Goal: Information Seeking & Learning: Learn about a topic

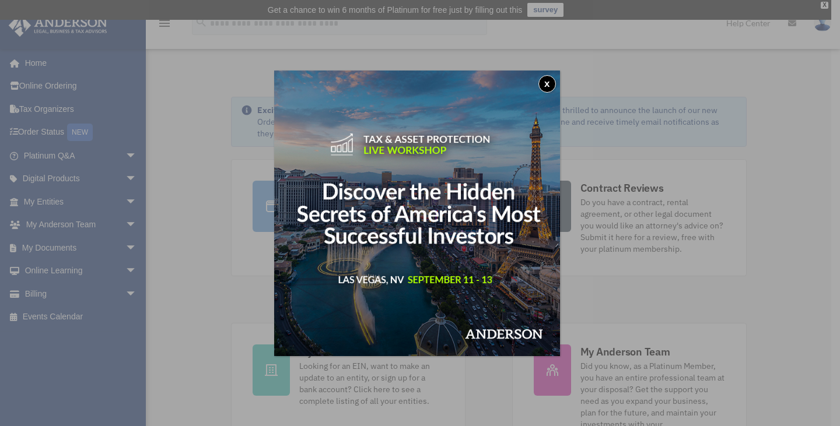
click at [552, 82] on button "x" at bounding box center [546, 83] width 17 height 17
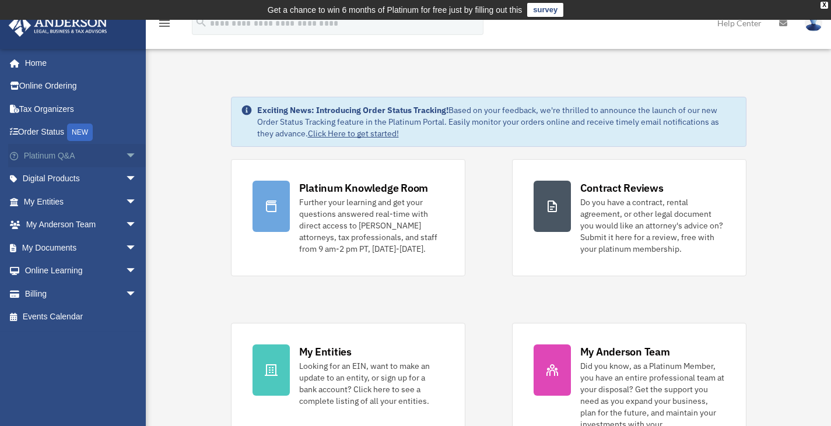
click at [125, 156] on span "arrow_drop_down" at bounding box center [136, 156] width 23 height 24
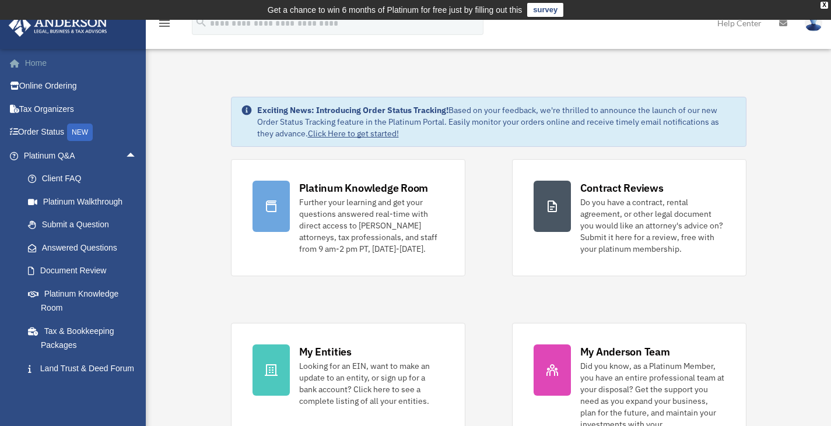
click at [44, 66] on link "Home" at bounding box center [81, 62] width 146 height 23
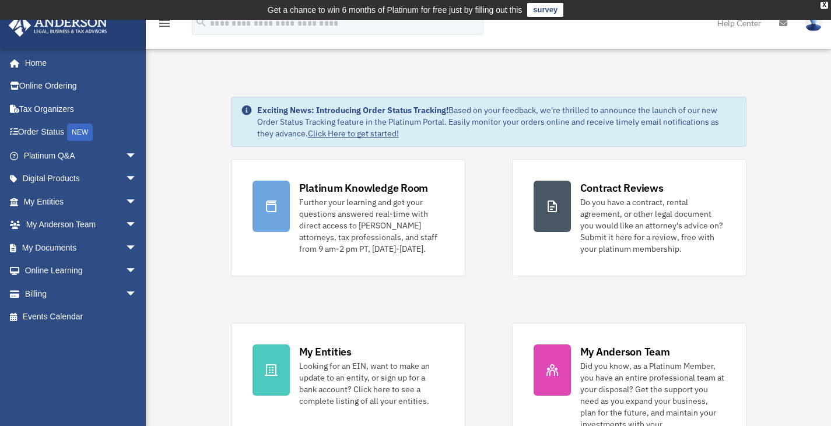
click at [809, 28] on img at bounding box center [813, 23] width 17 height 17
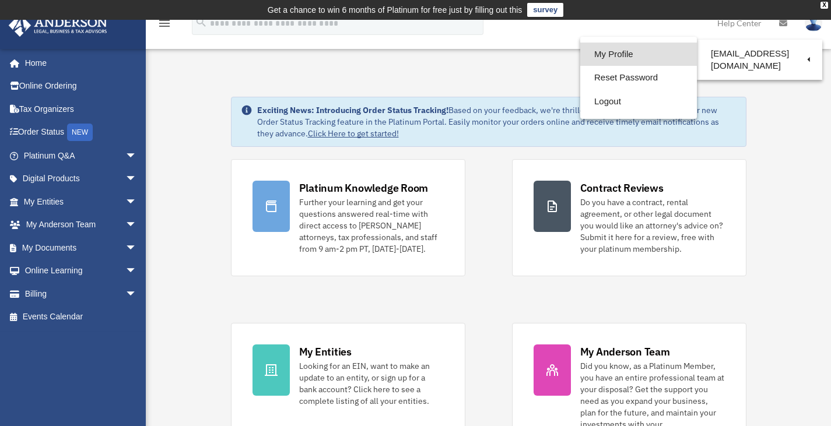
click at [612, 59] on link "My Profile" at bounding box center [638, 55] width 117 height 24
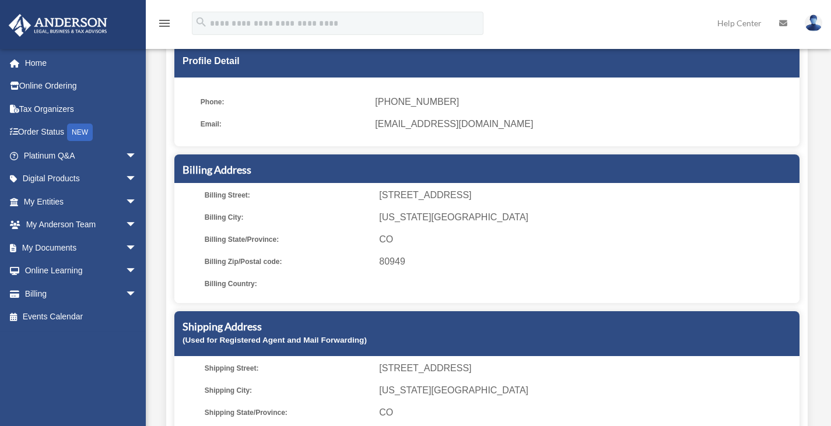
scroll to position [111, 0]
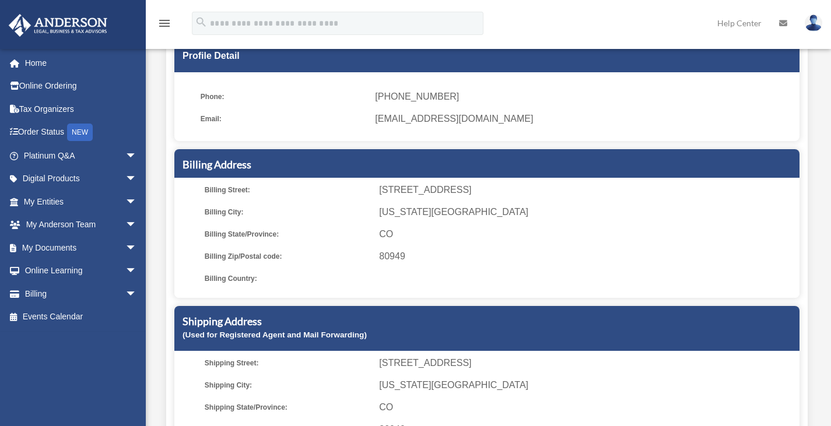
click at [551, 192] on span "5001 Centennial Blvd #49251" at bounding box center [587, 190] width 416 height 16
click at [670, 165] on h5 "Billing Address" at bounding box center [486, 164] width 609 height 15
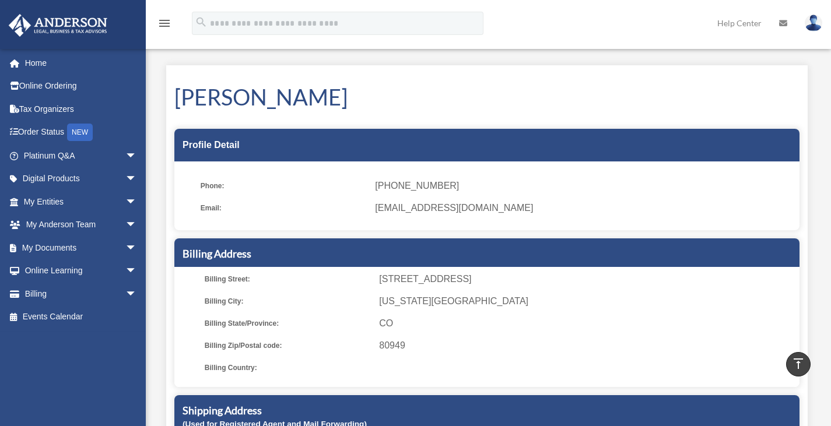
scroll to position [0, 0]
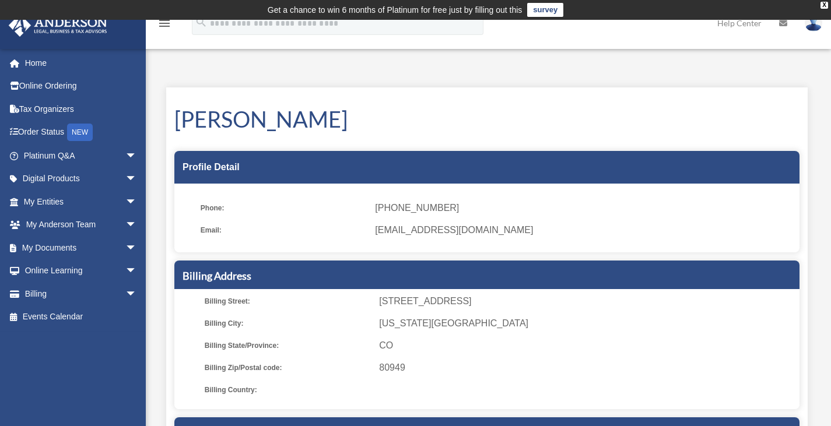
click at [812, 23] on img at bounding box center [813, 23] width 17 height 17
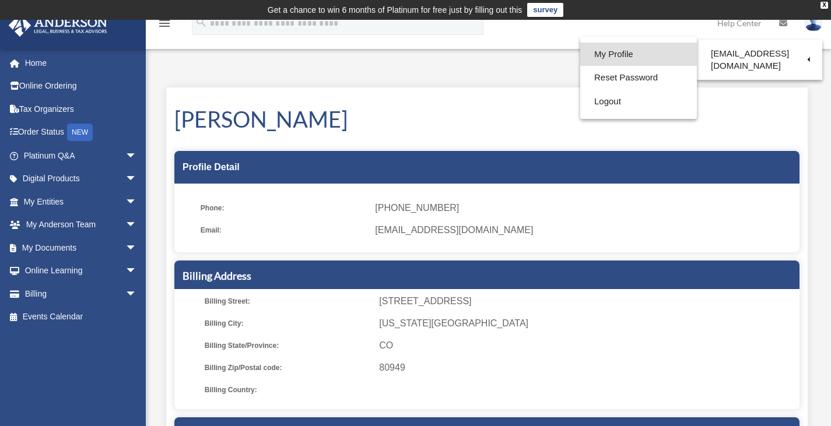
click at [631, 54] on link "My Profile" at bounding box center [638, 55] width 117 height 24
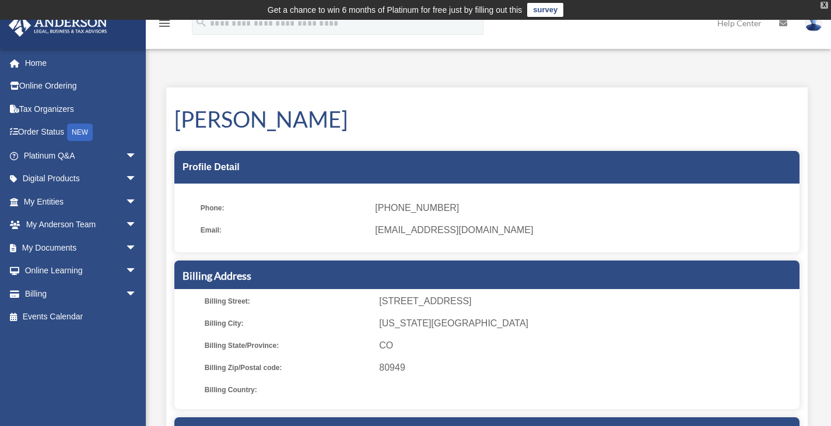
click at [821, 6] on div "X" at bounding box center [824, 5] width 8 height 7
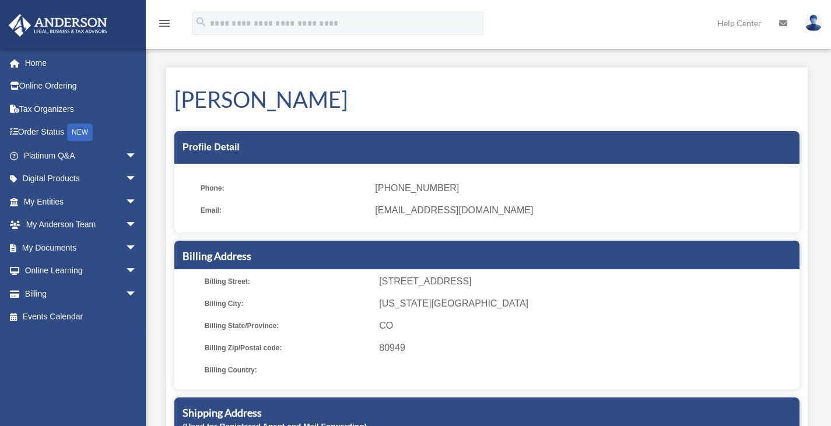
click at [162, 24] on icon "menu" at bounding box center [164, 23] width 14 height 14
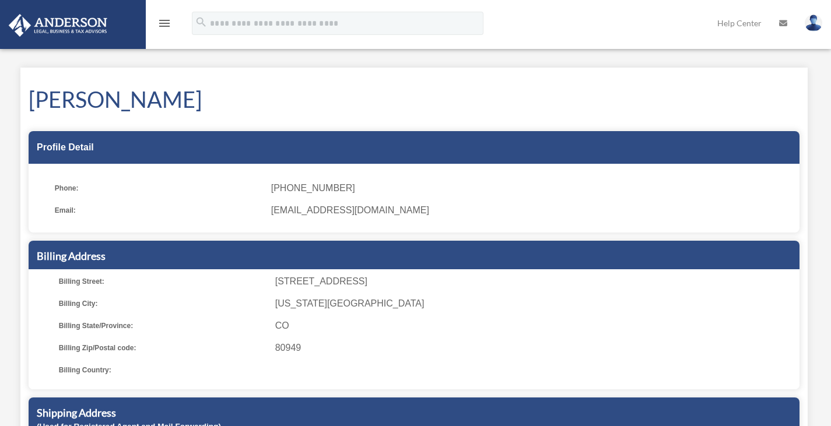
click at [162, 24] on icon "menu" at bounding box center [164, 23] width 14 height 14
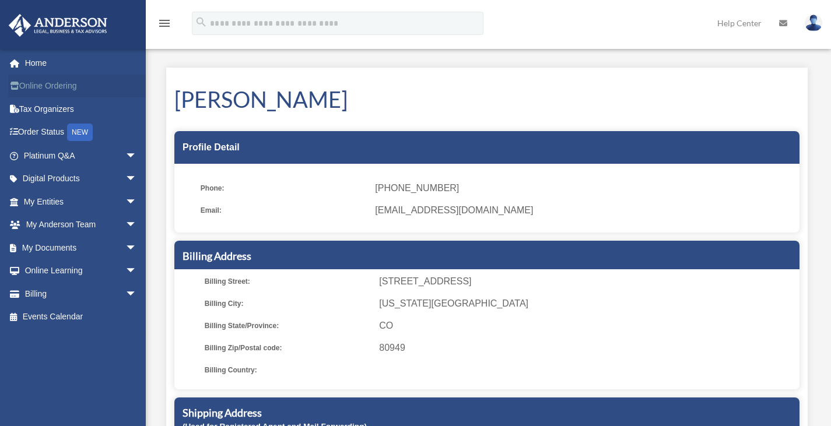
click at [44, 86] on link "Online Ordering" at bounding box center [81, 86] width 146 height 23
click at [125, 155] on span "arrow_drop_down" at bounding box center [136, 156] width 23 height 24
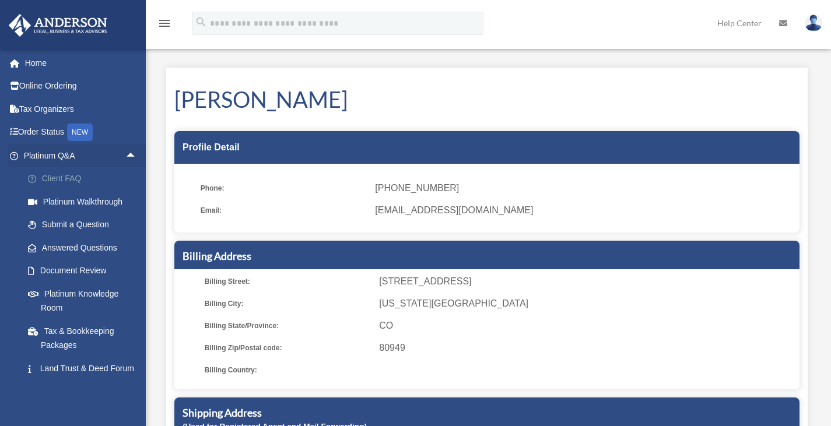
click at [66, 175] on link "Client FAQ" at bounding box center [85, 178] width 138 height 23
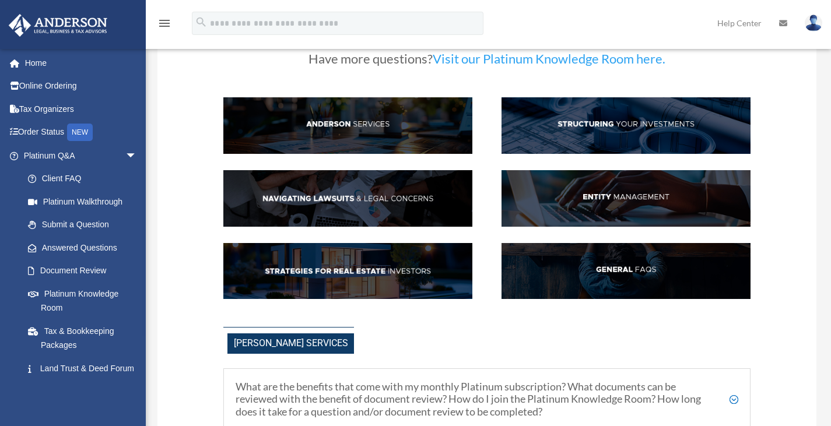
scroll to position [63, 0]
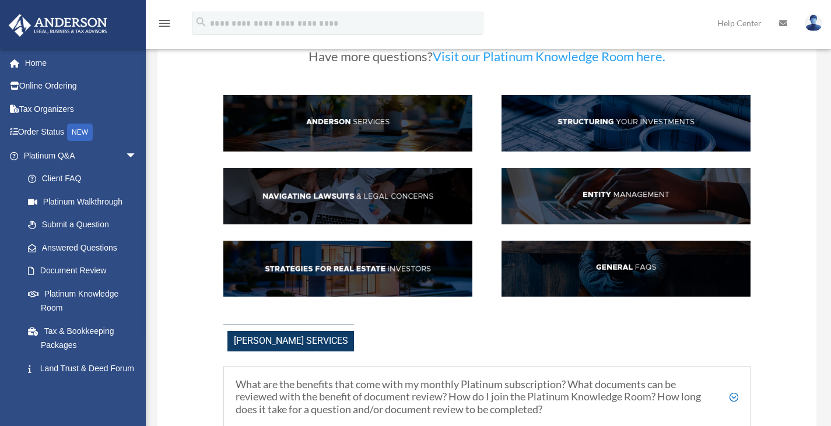
click at [434, 192] on img at bounding box center [347, 196] width 249 height 57
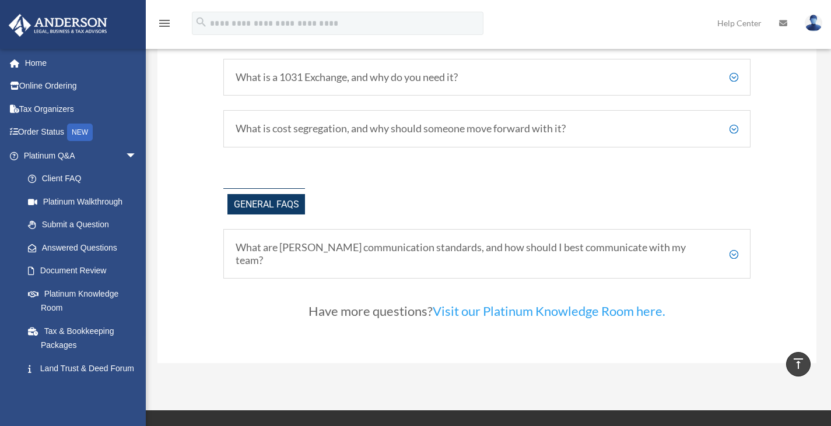
scroll to position [2304, 0]
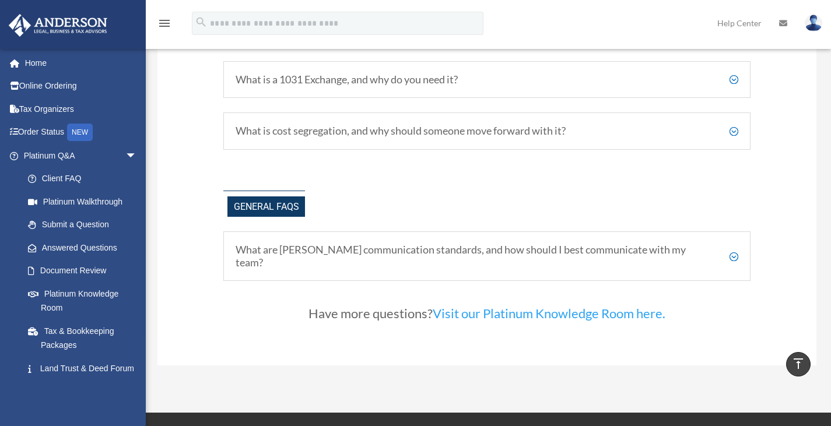
click at [602, 306] on link "Visit our Platinum Knowledge Room here." at bounding box center [549, 317] width 233 height 22
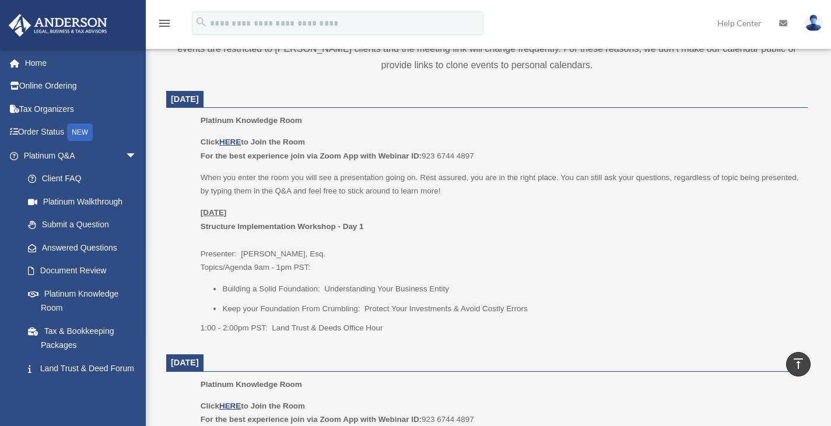
scroll to position [450, 0]
click at [227, 142] on u "HERE" at bounding box center [230, 140] width 22 height 9
